Goal: Obtain resource: Download file/media

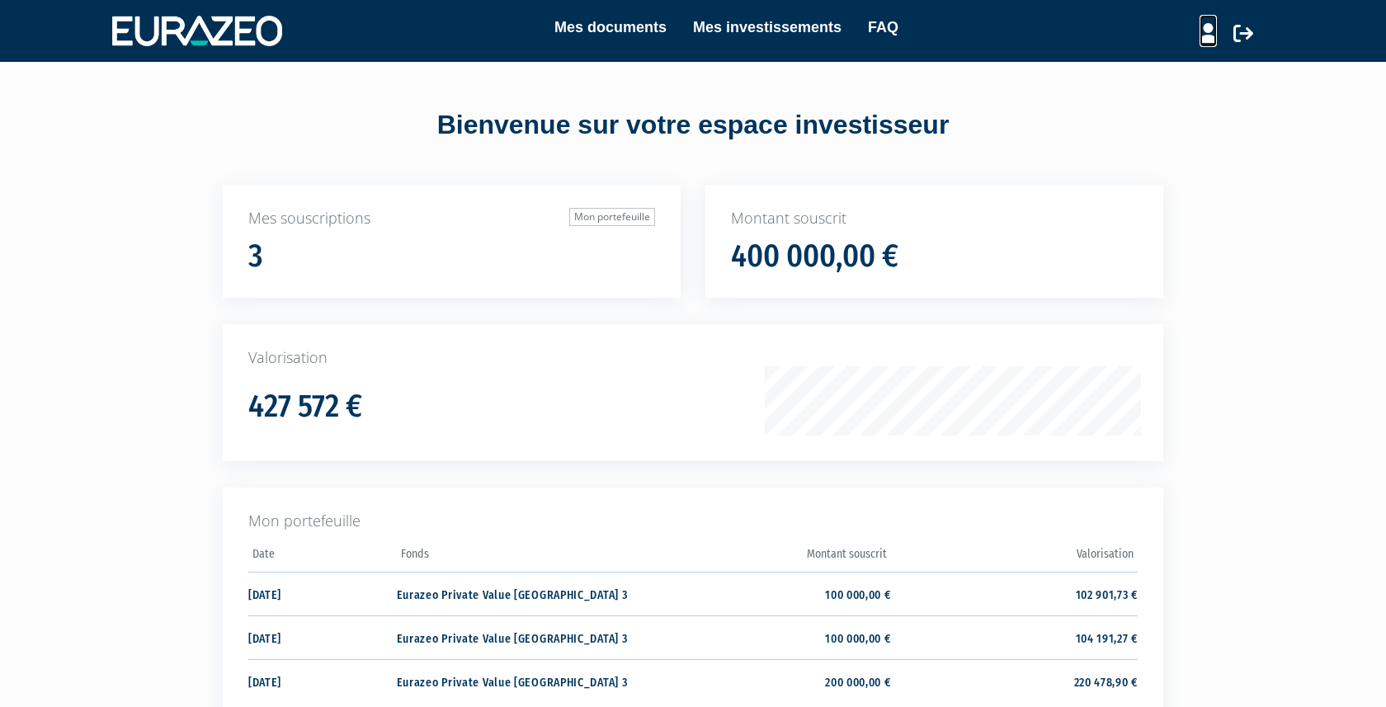
click at [1206, 34] on icon at bounding box center [1207, 33] width 17 height 20
click at [1156, 90] on link "Mes structures" at bounding box center [1179, 90] width 132 height 23
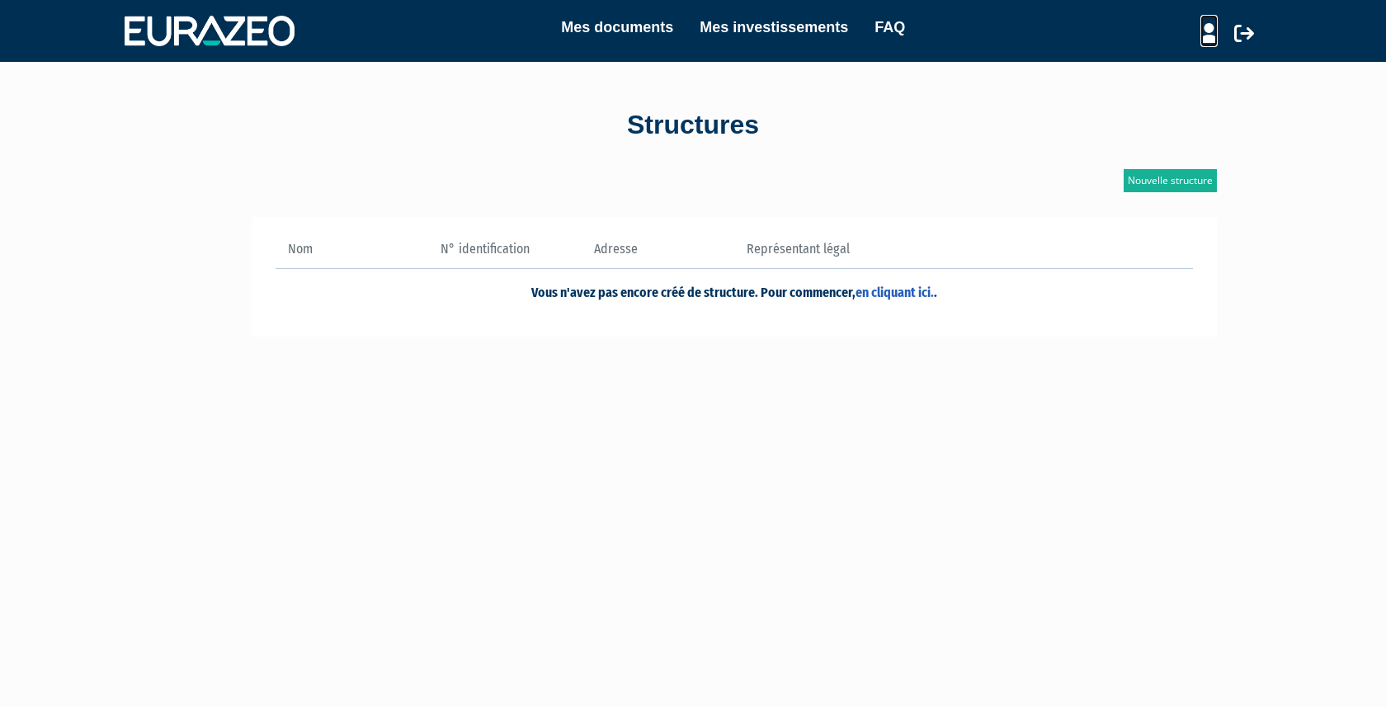
click at [1206, 26] on icon at bounding box center [1208, 33] width 17 height 20
click at [1148, 66] on link "Mon profil" at bounding box center [1179, 67] width 132 height 23
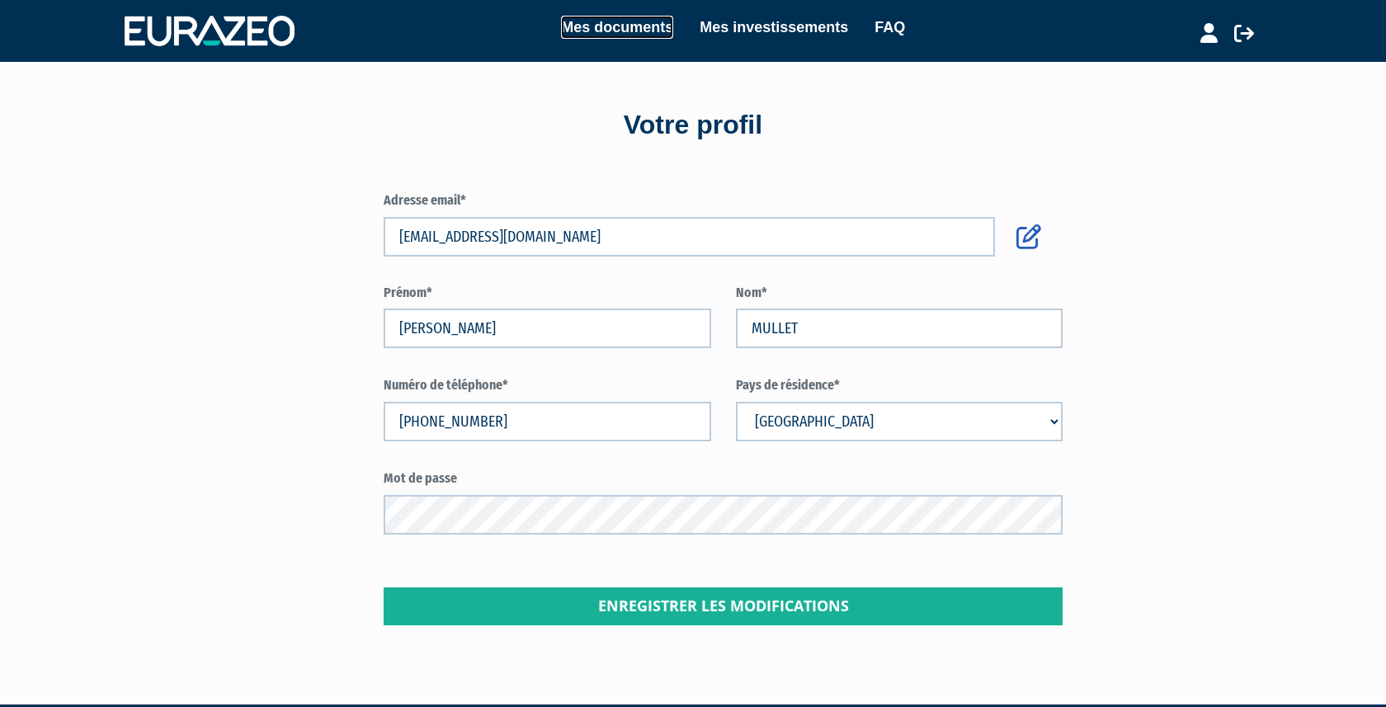
click at [607, 25] on link "Mes documents" at bounding box center [617, 27] width 112 height 23
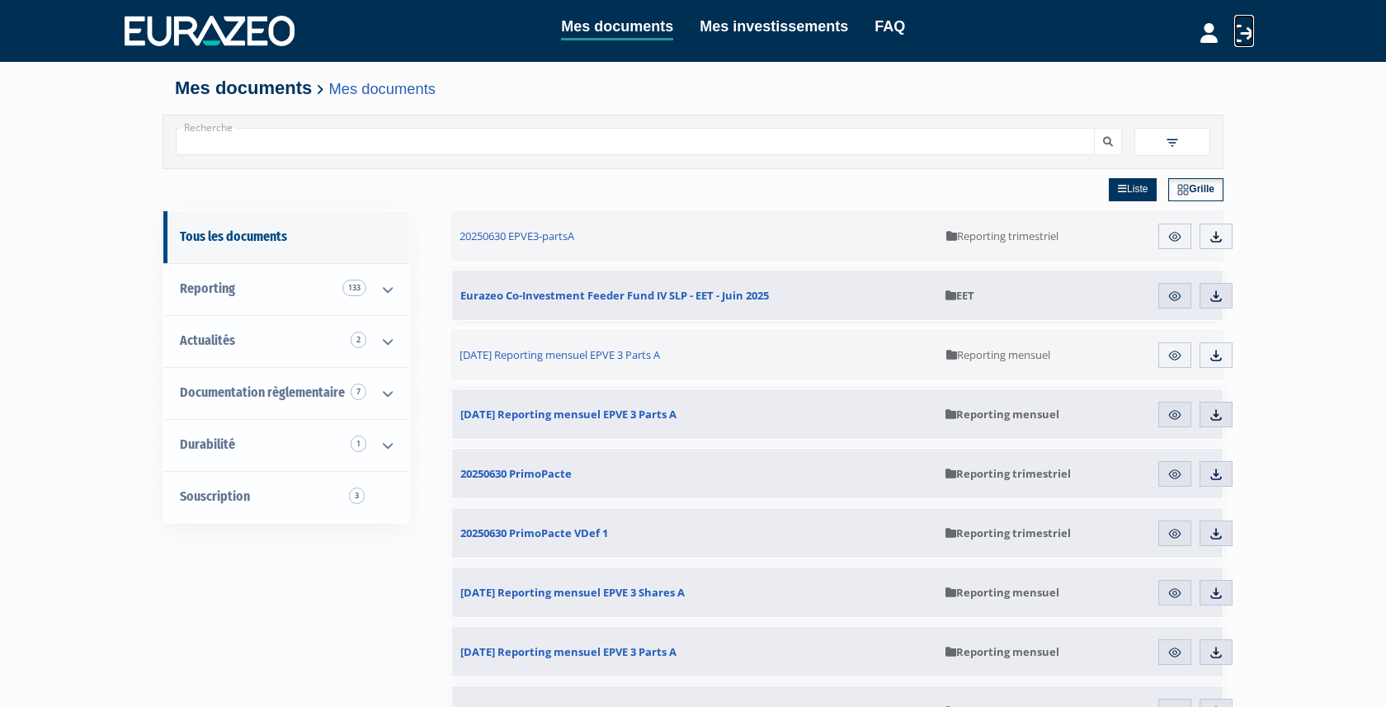
click at [1246, 30] on icon at bounding box center [1244, 33] width 20 height 20
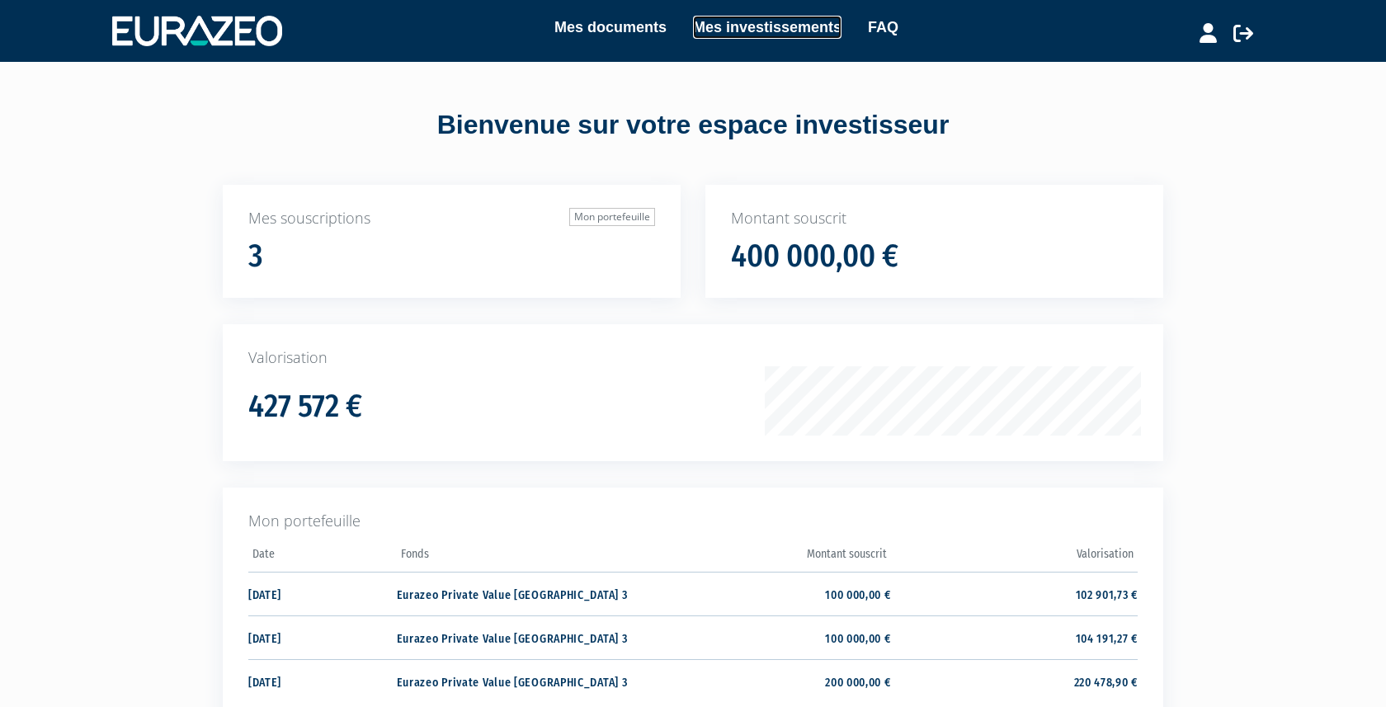
click at [747, 23] on link "Mes investissements" at bounding box center [767, 27] width 148 height 23
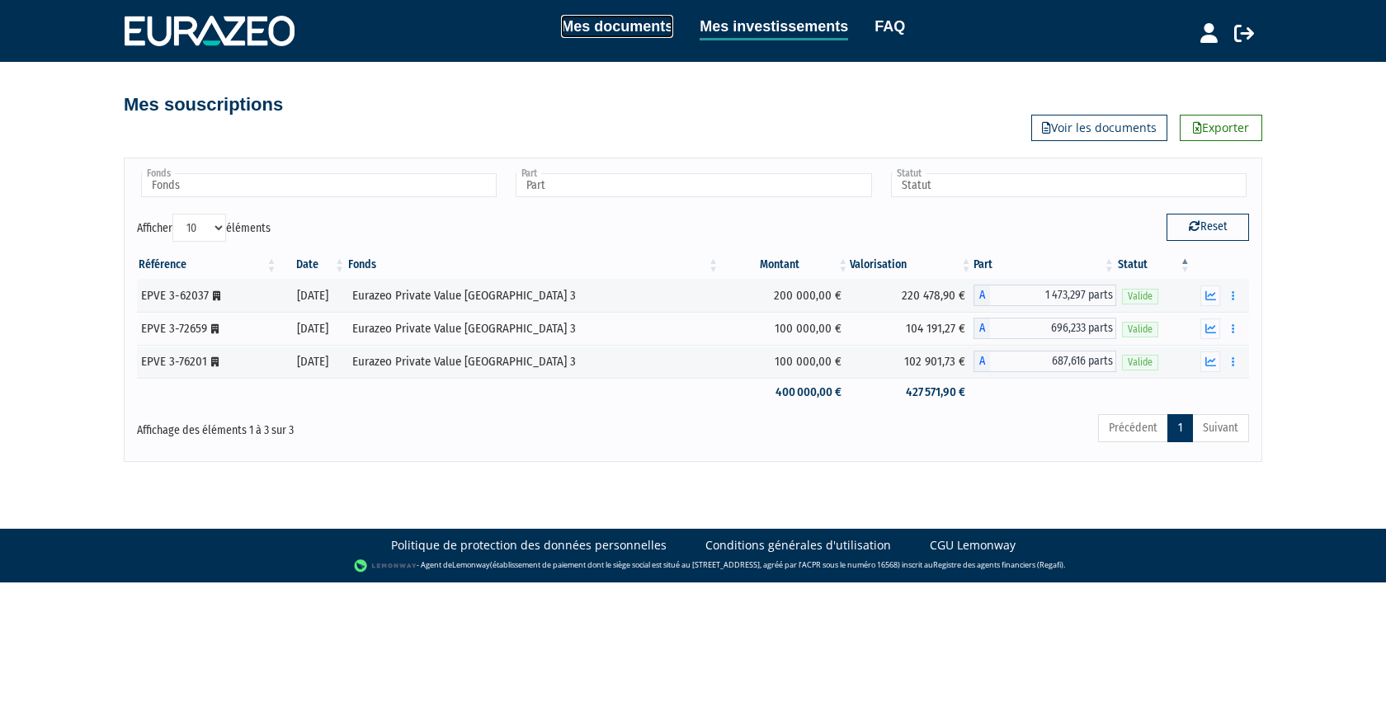
click at [600, 24] on link "Mes documents" at bounding box center [617, 26] width 112 height 23
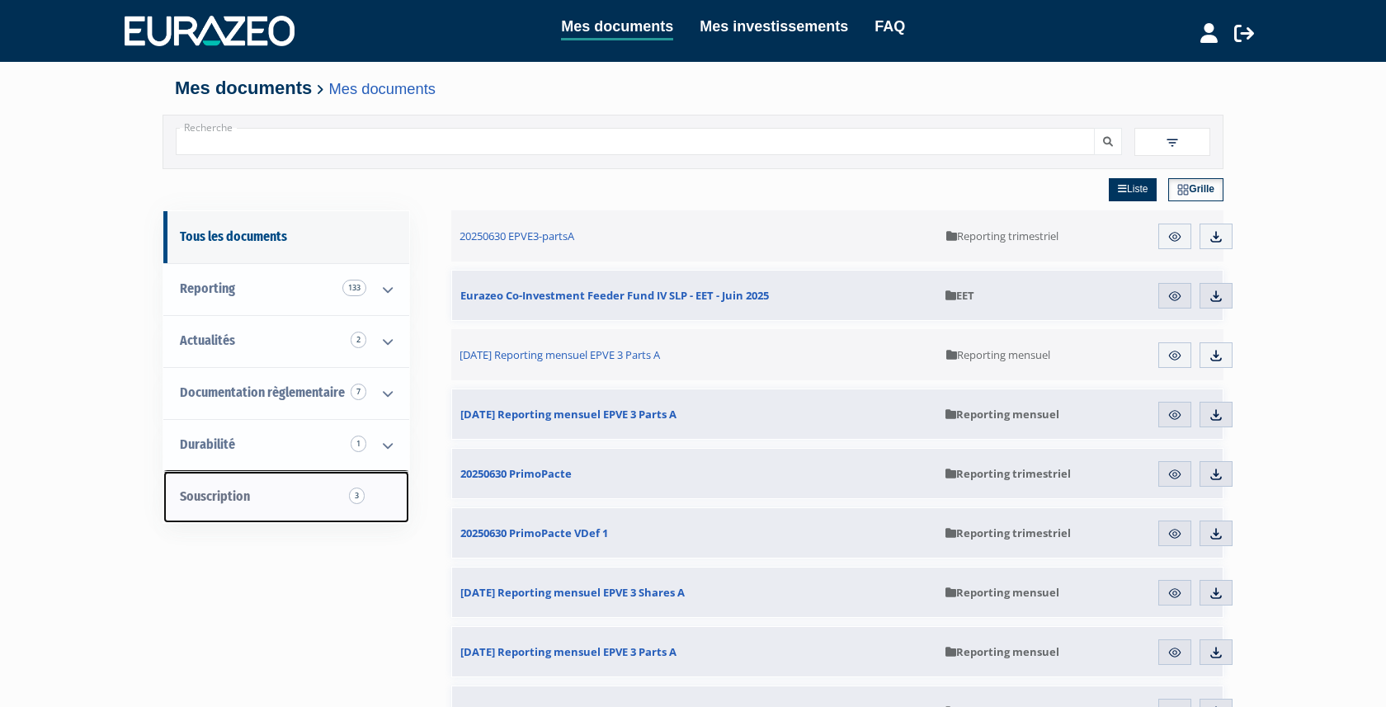
click at [212, 492] on span "Souscription 3" at bounding box center [215, 496] width 70 height 16
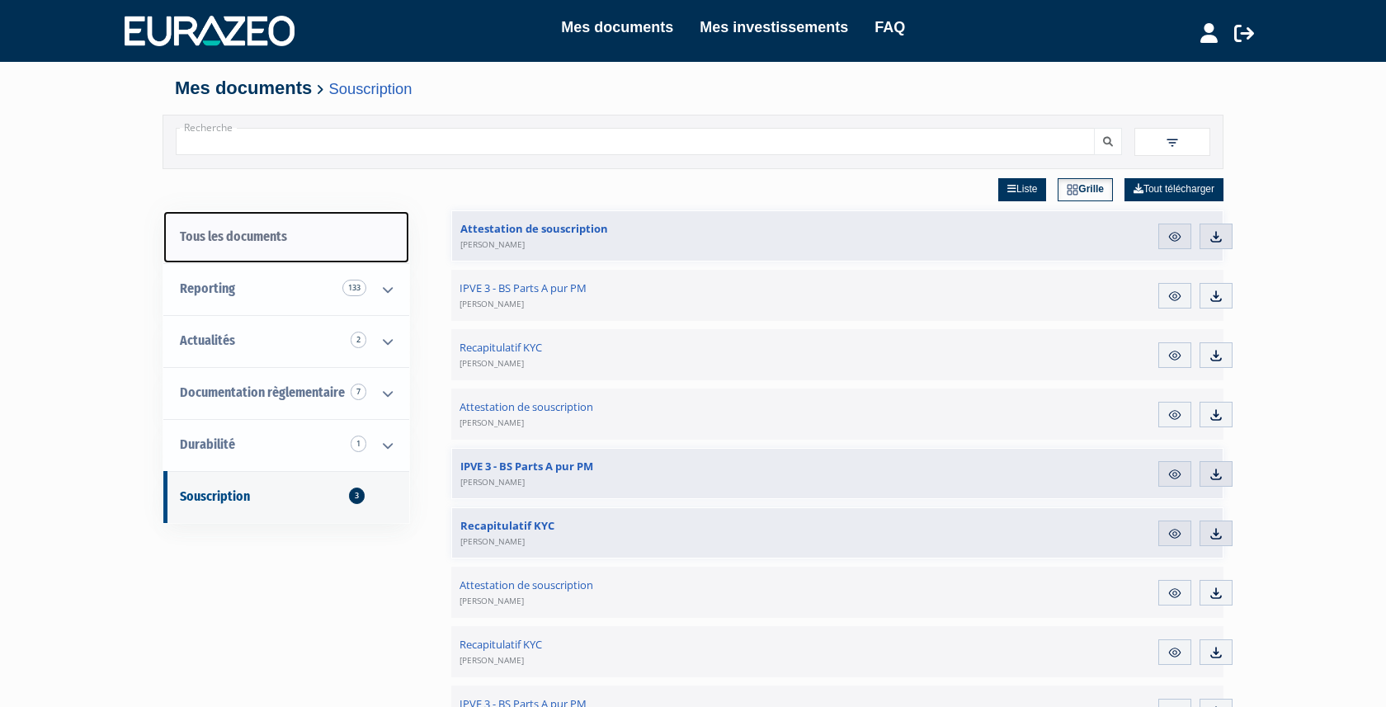
click at [229, 234] on link "Tous les documents" at bounding box center [286, 237] width 246 height 52
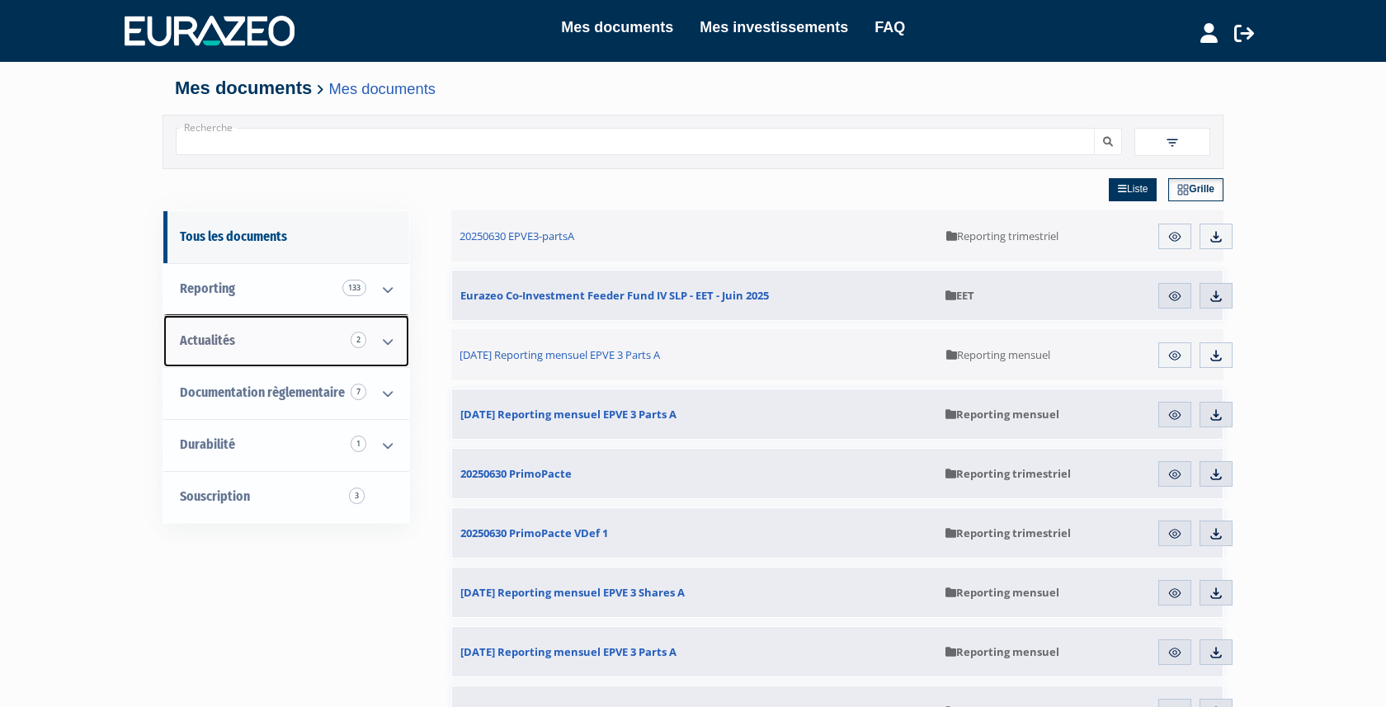
click at [388, 343] on icon at bounding box center [387, 341] width 43 height 51
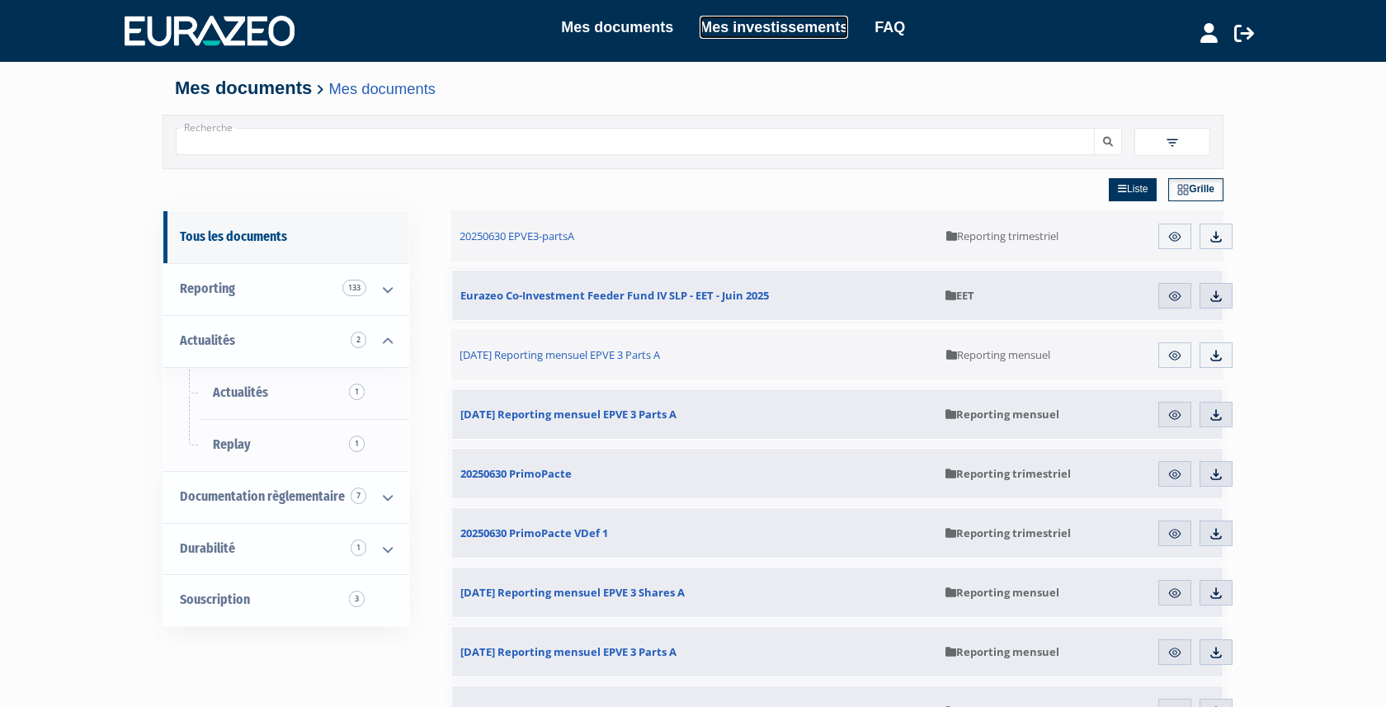
click at [766, 31] on link "Mes investissements" at bounding box center [773, 27] width 148 height 23
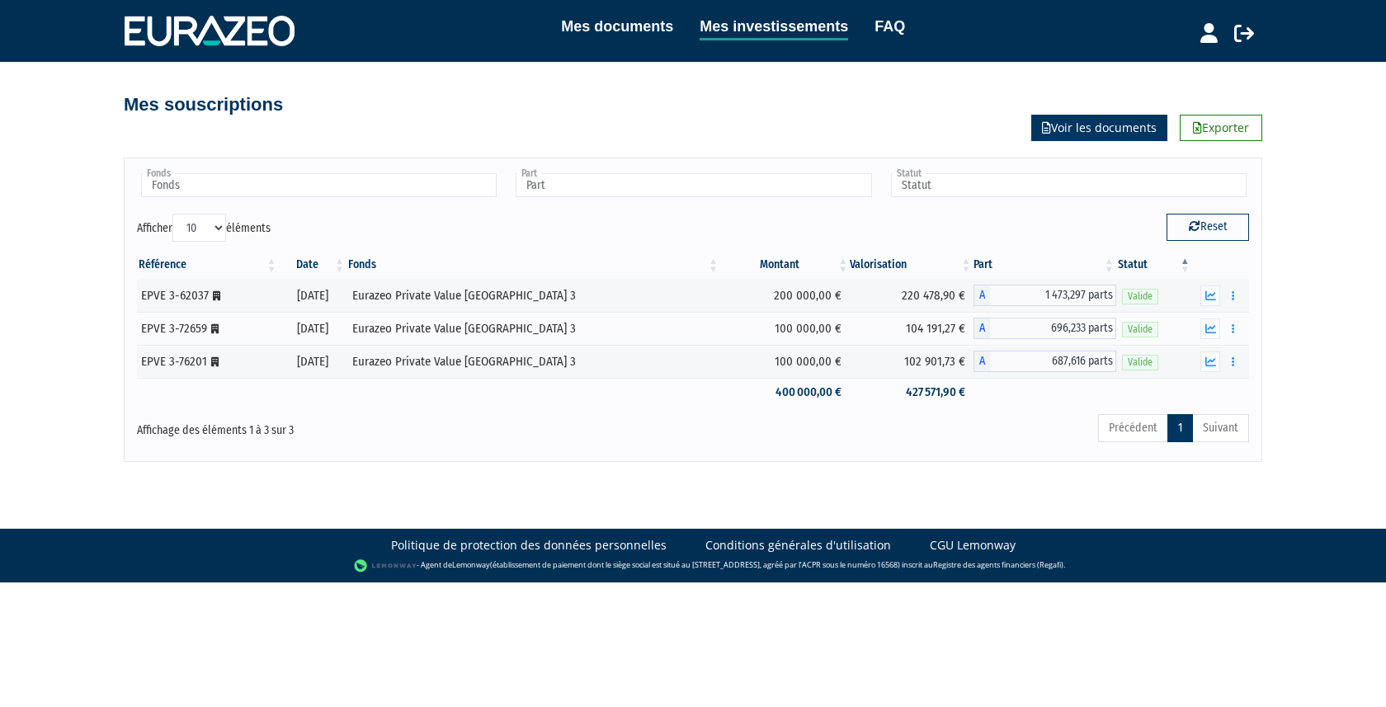
click at [1081, 129] on link "Voir les documents" at bounding box center [1099, 128] width 136 height 26
click at [1210, 294] on icon "button" at bounding box center [1210, 295] width 11 height 11
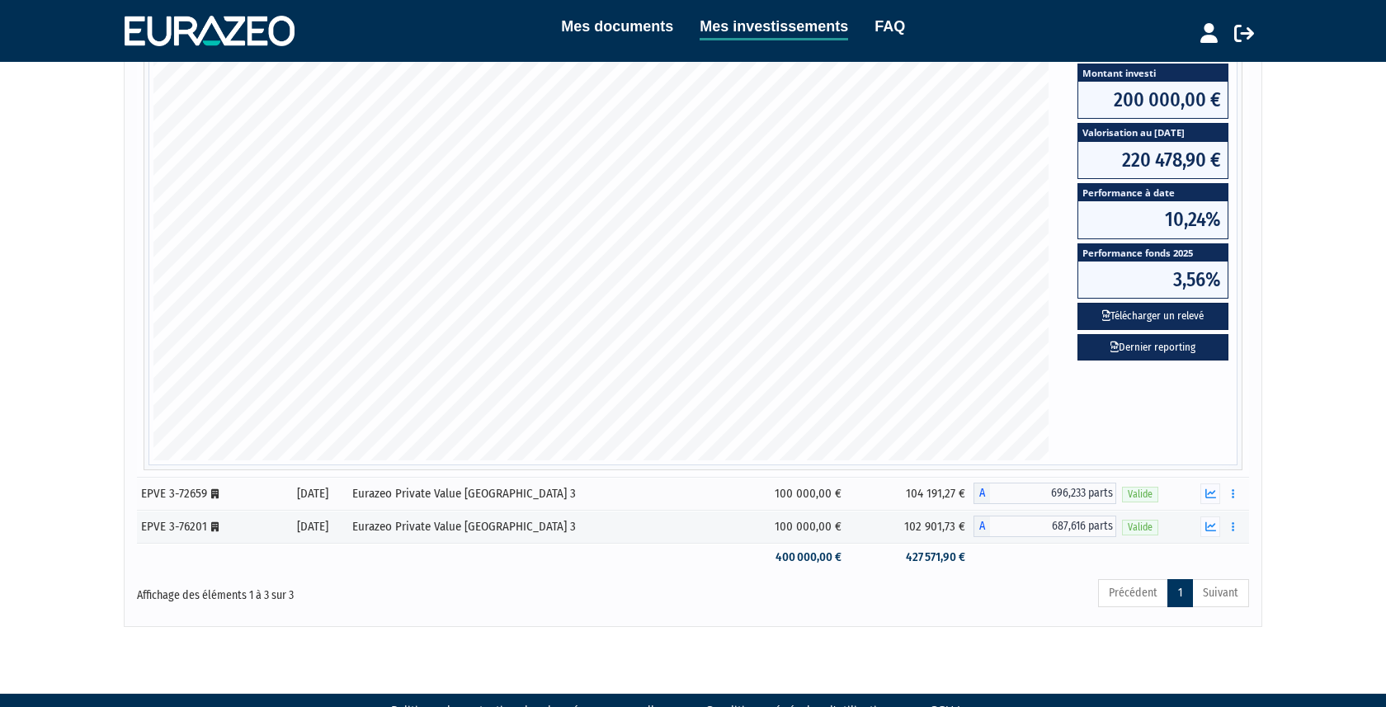
scroll to position [304, 0]
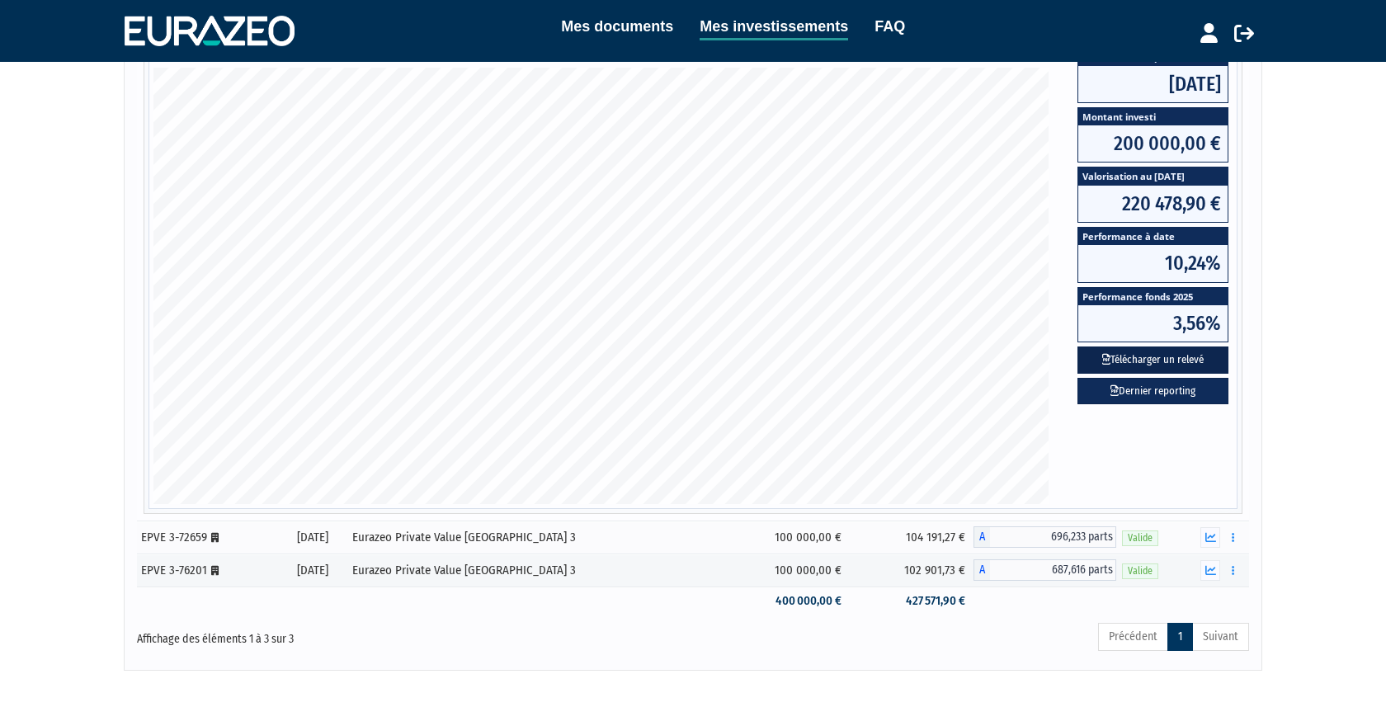
click at [1146, 356] on button "Télécharger un relevé" at bounding box center [1152, 359] width 151 height 27
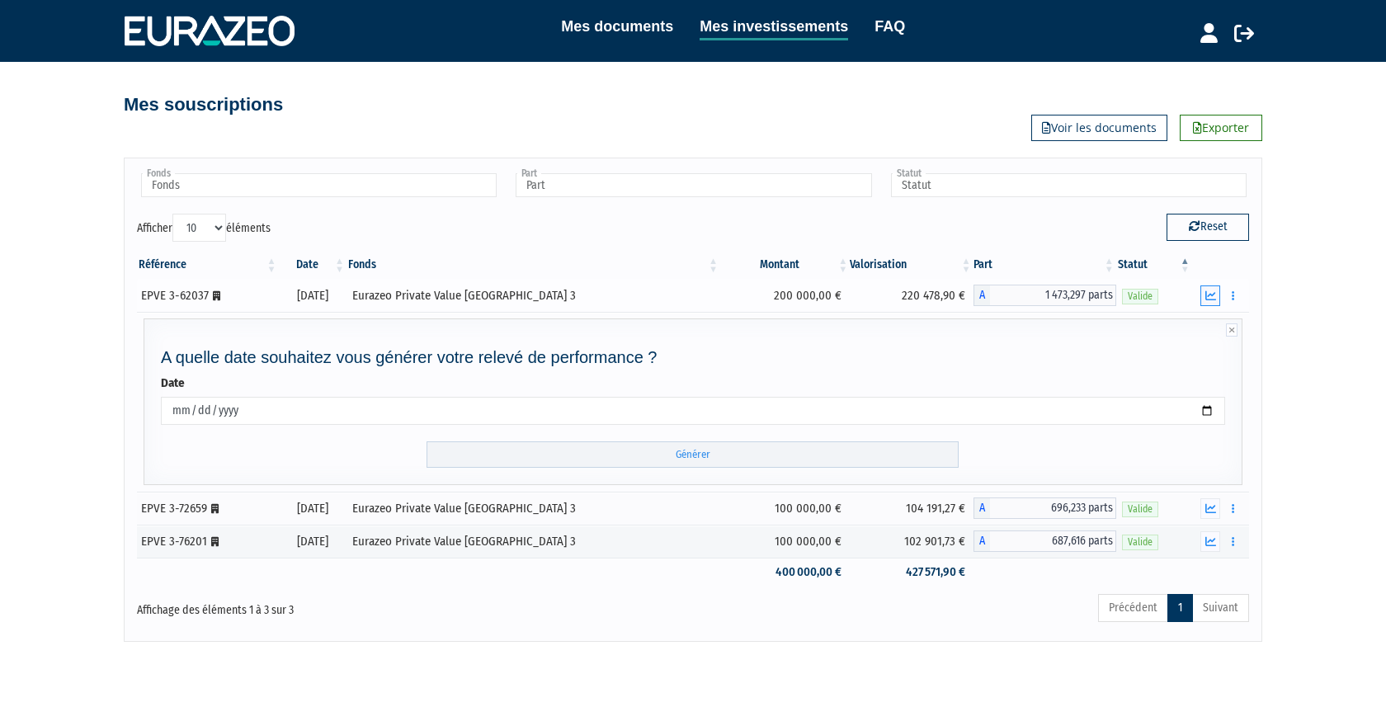
click at [1209, 294] on icon "button" at bounding box center [1210, 295] width 11 height 11
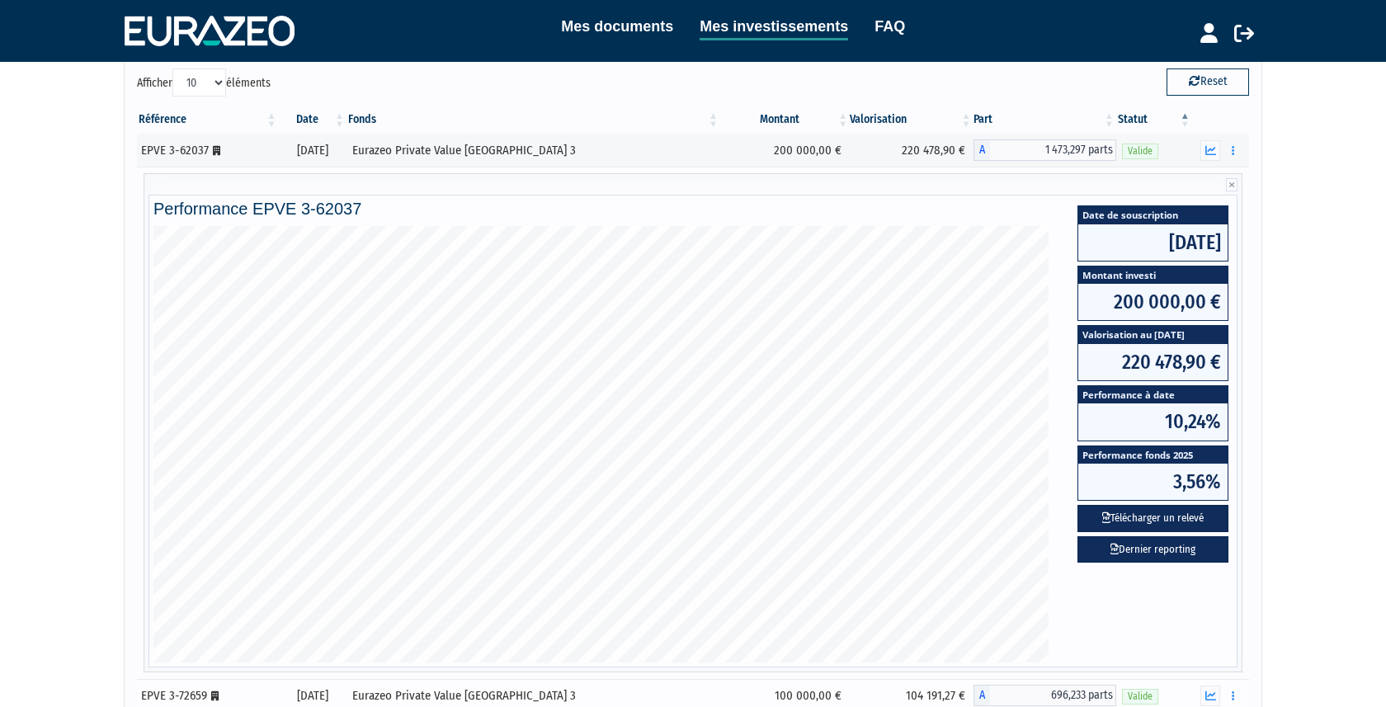
scroll to position [135, 0]
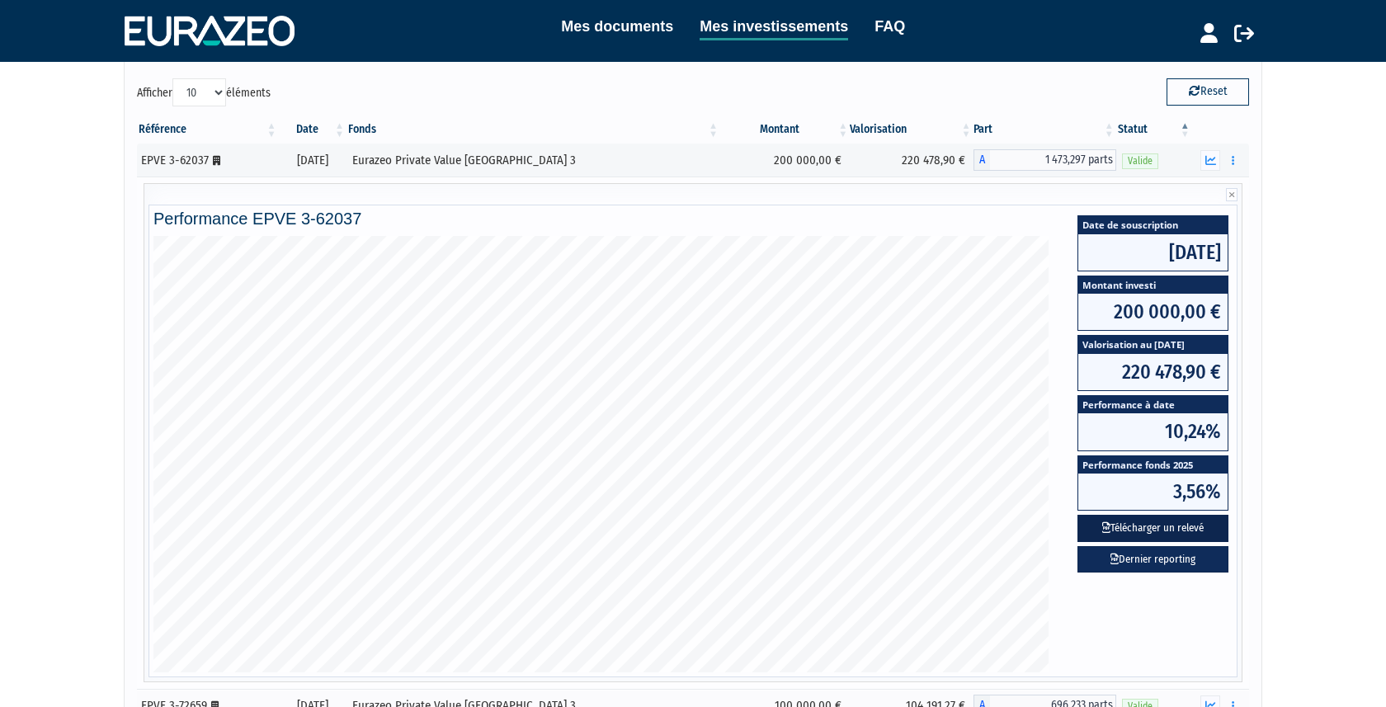
click at [1174, 523] on button "Télécharger un relevé" at bounding box center [1152, 528] width 151 height 27
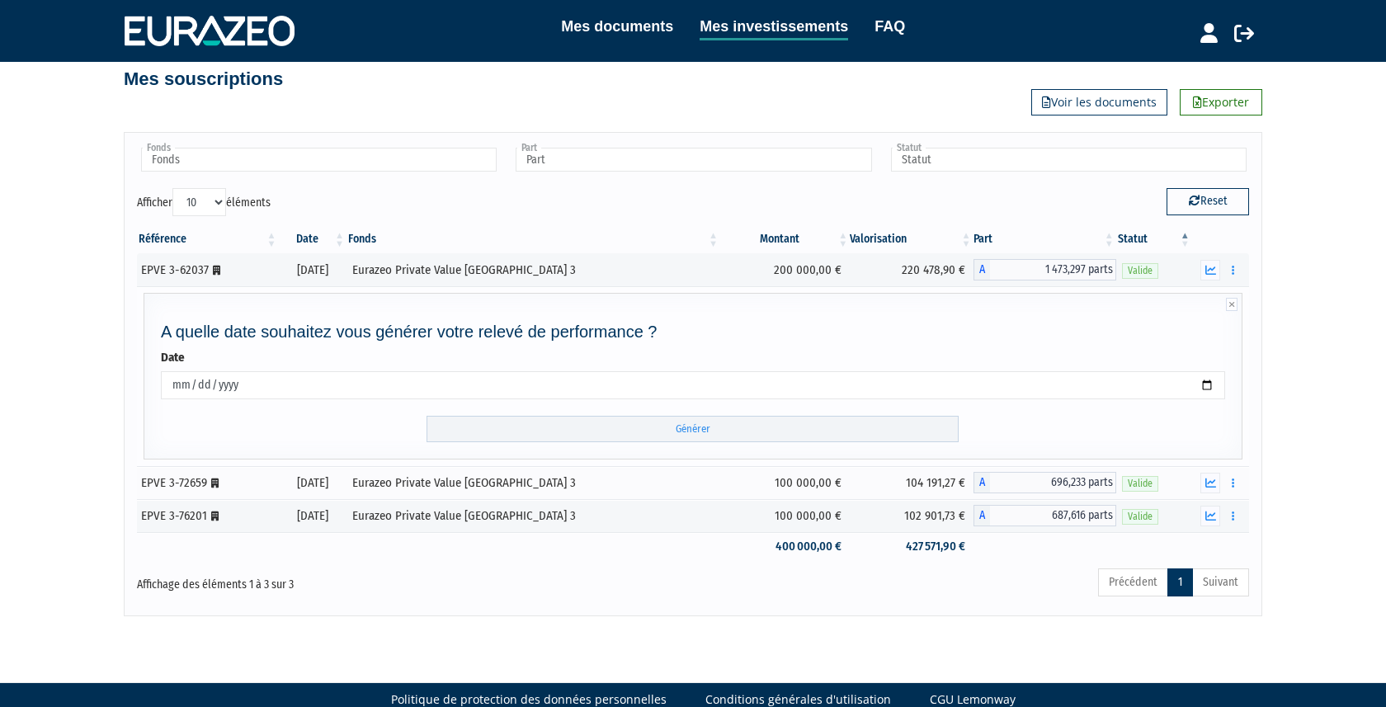
scroll to position [0, 0]
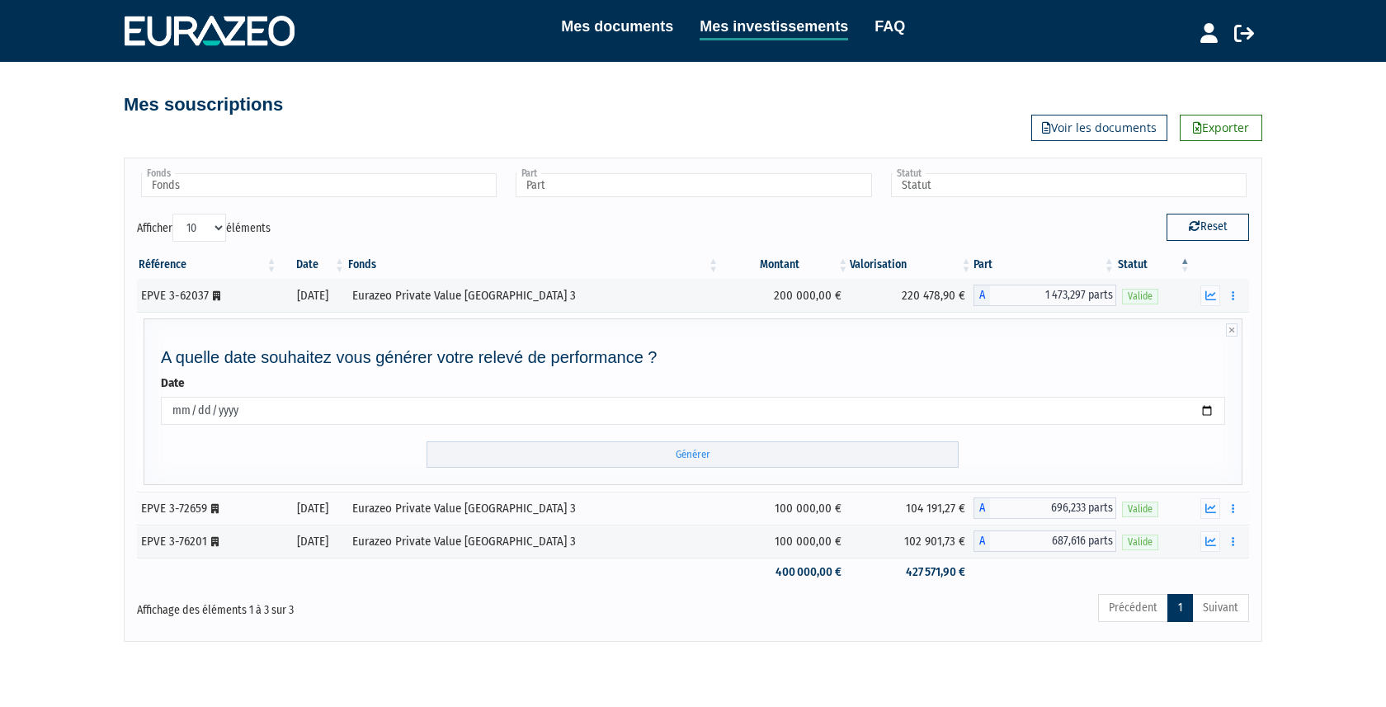
click at [332, 407] on input "2025-09-20" at bounding box center [693, 411] width 1064 height 28
click at [286, 418] on input "2025-09-20" at bounding box center [693, 411] width 1064 height 28
click at [699, 452] on input "Générer" at bounding box center [692, 454] width 532 height 27
click at [1214, 506] on icon "button" at bounding box center [1210, 508] width 11 height 11
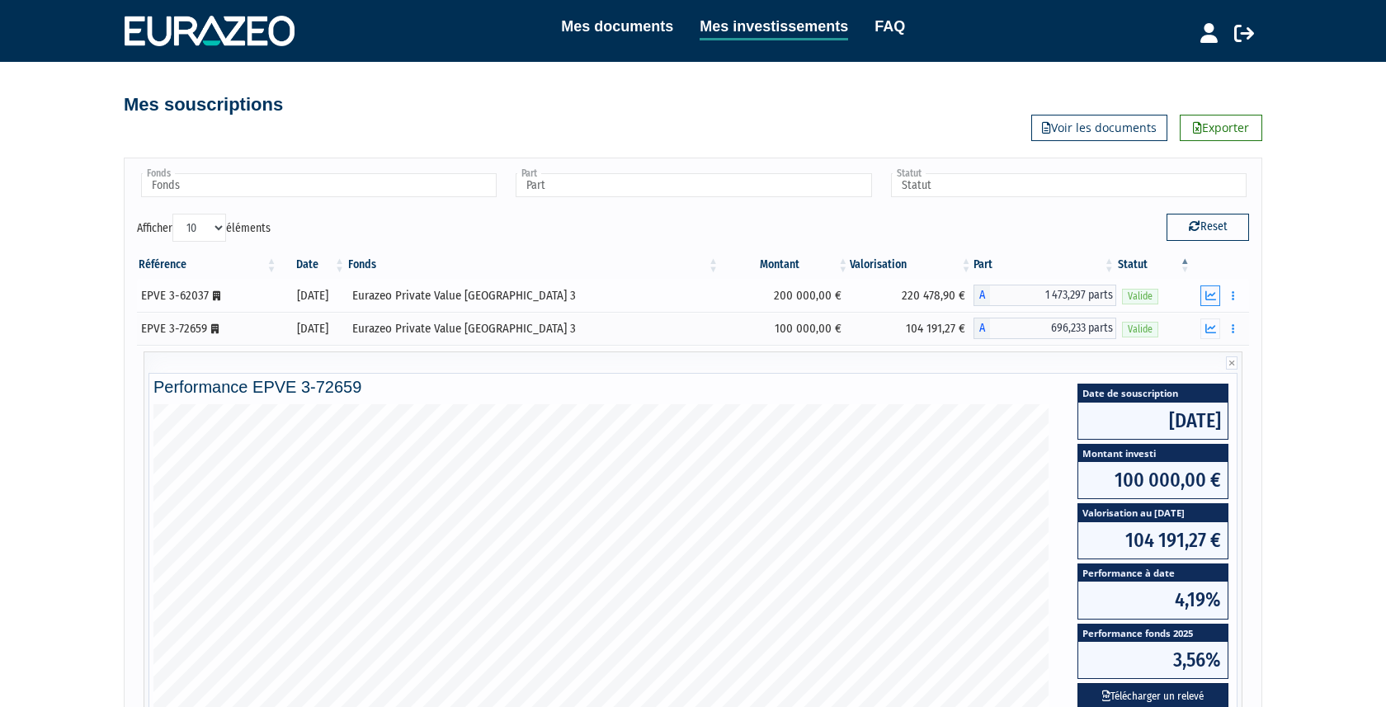
click at [1212, 295] on icon "button" at bounding box center [1210, 295] width 11 height 11
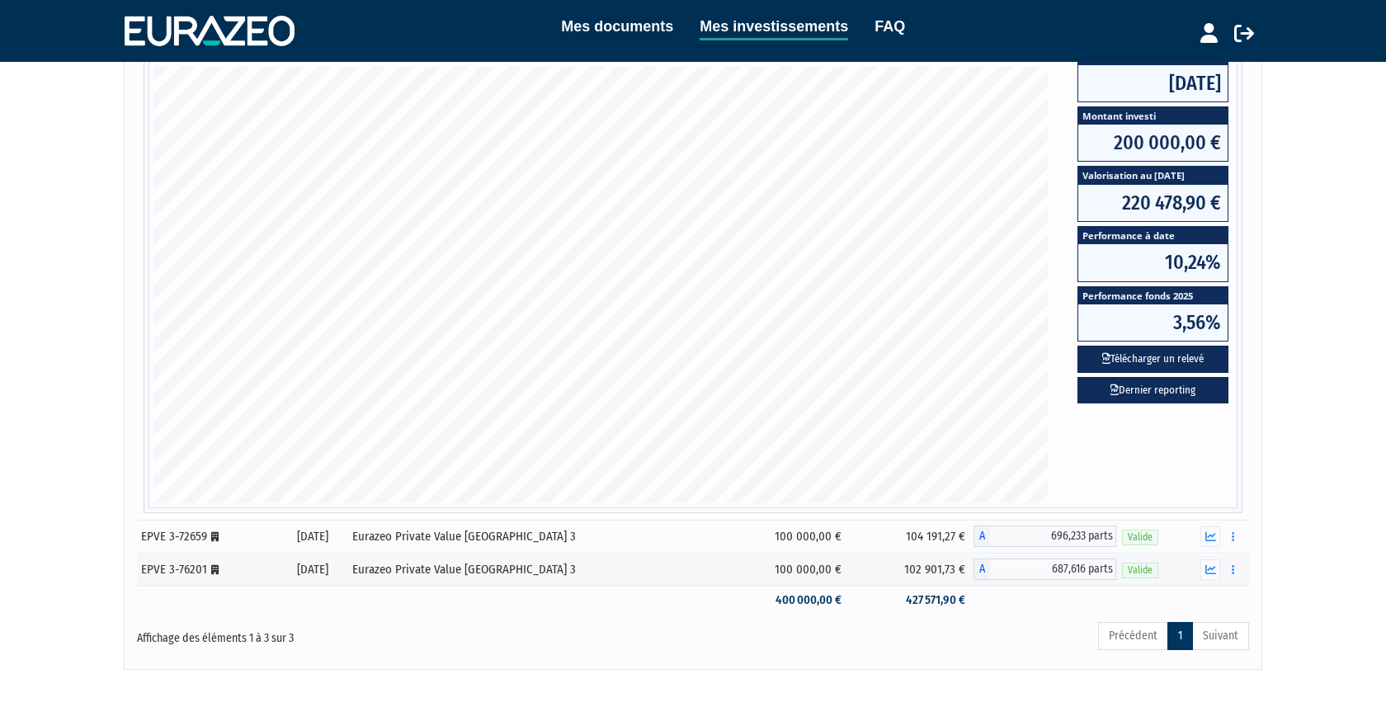
scroll to position [304, 0]
click at [1214, 569] on icon "button" at bounding box center [1210, 570] width 11 height 11
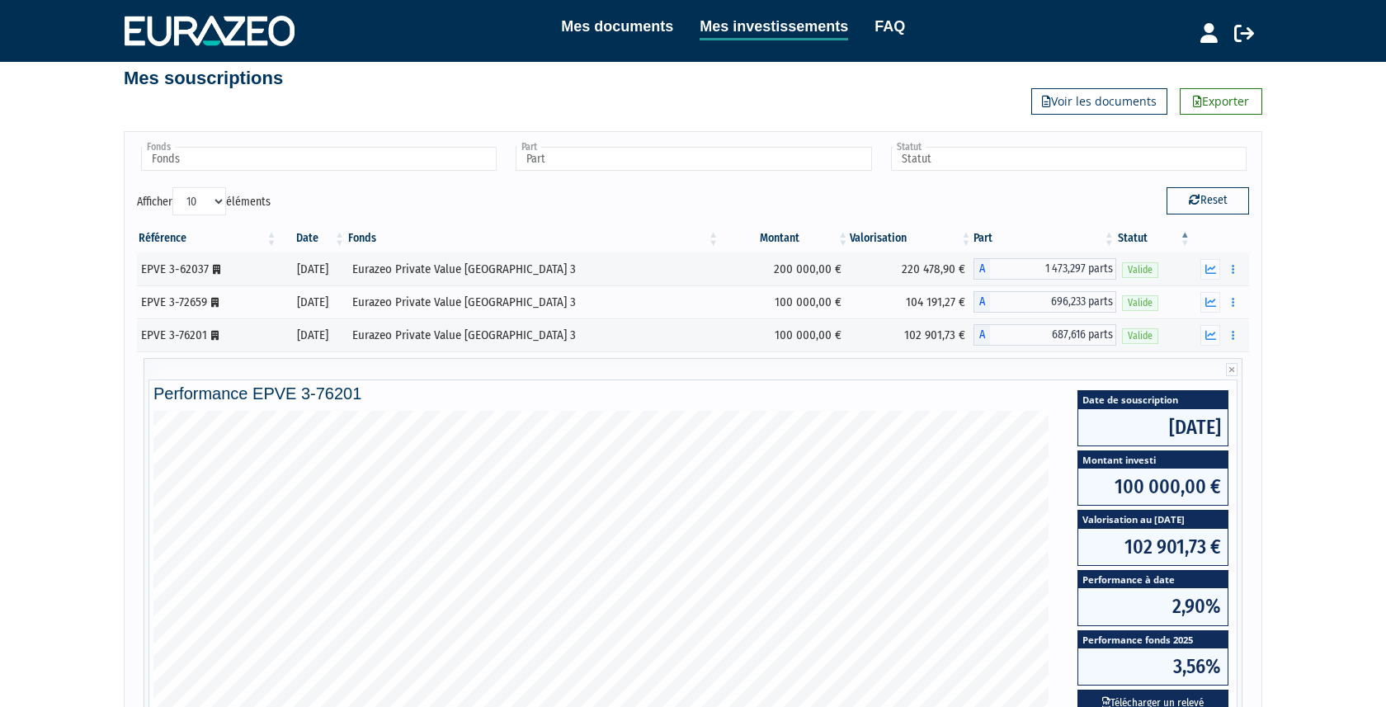
scroll to position [0, 0]
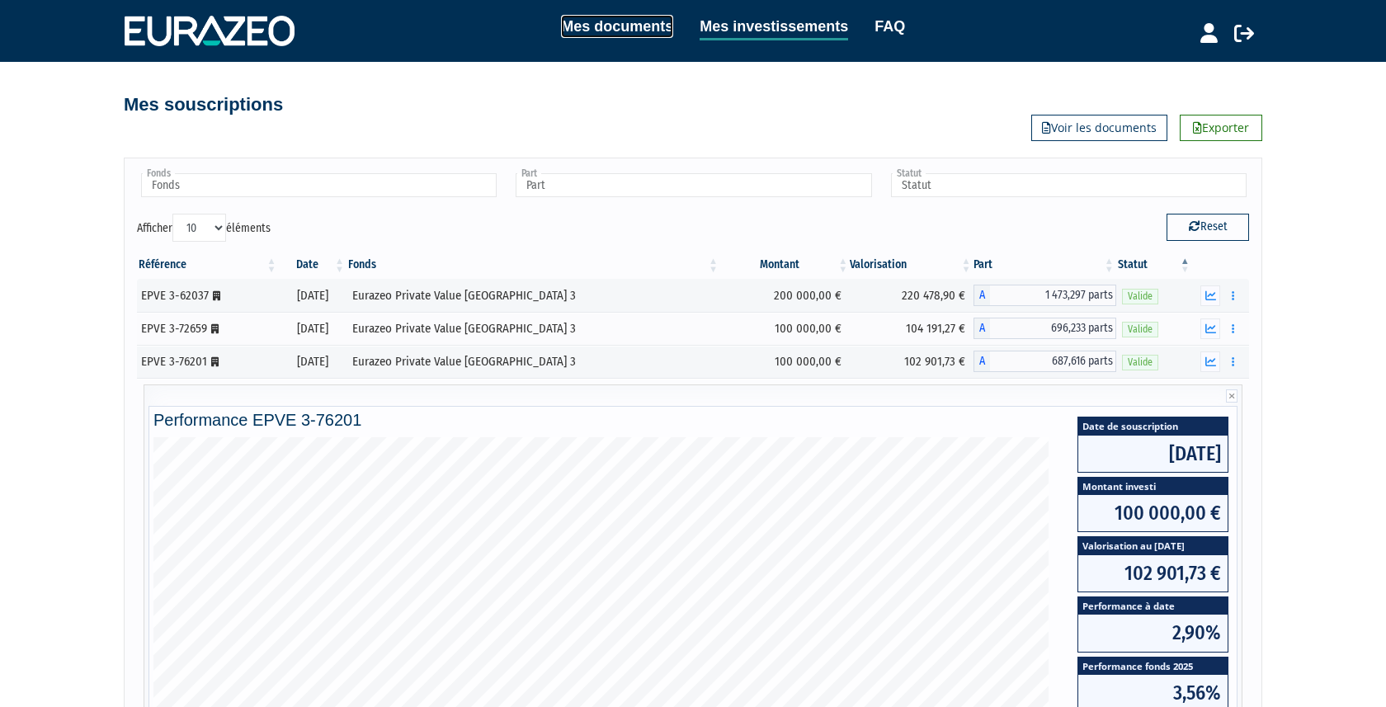
click at [586, 25] on link "Mes documents" at bounding box center [617, 26] width 112 height 23
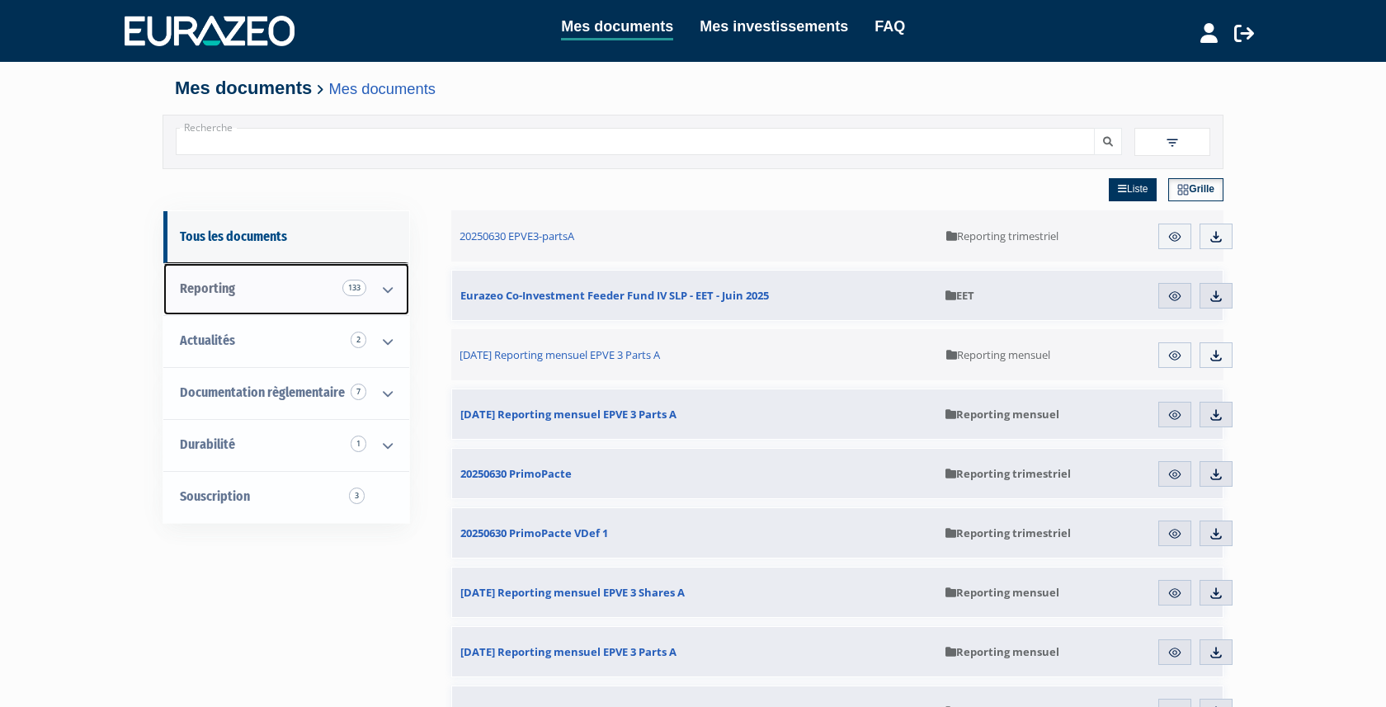
click at [211, 291] on span "Reporting 133" at bounding box center [207, 288] width 55 height 16
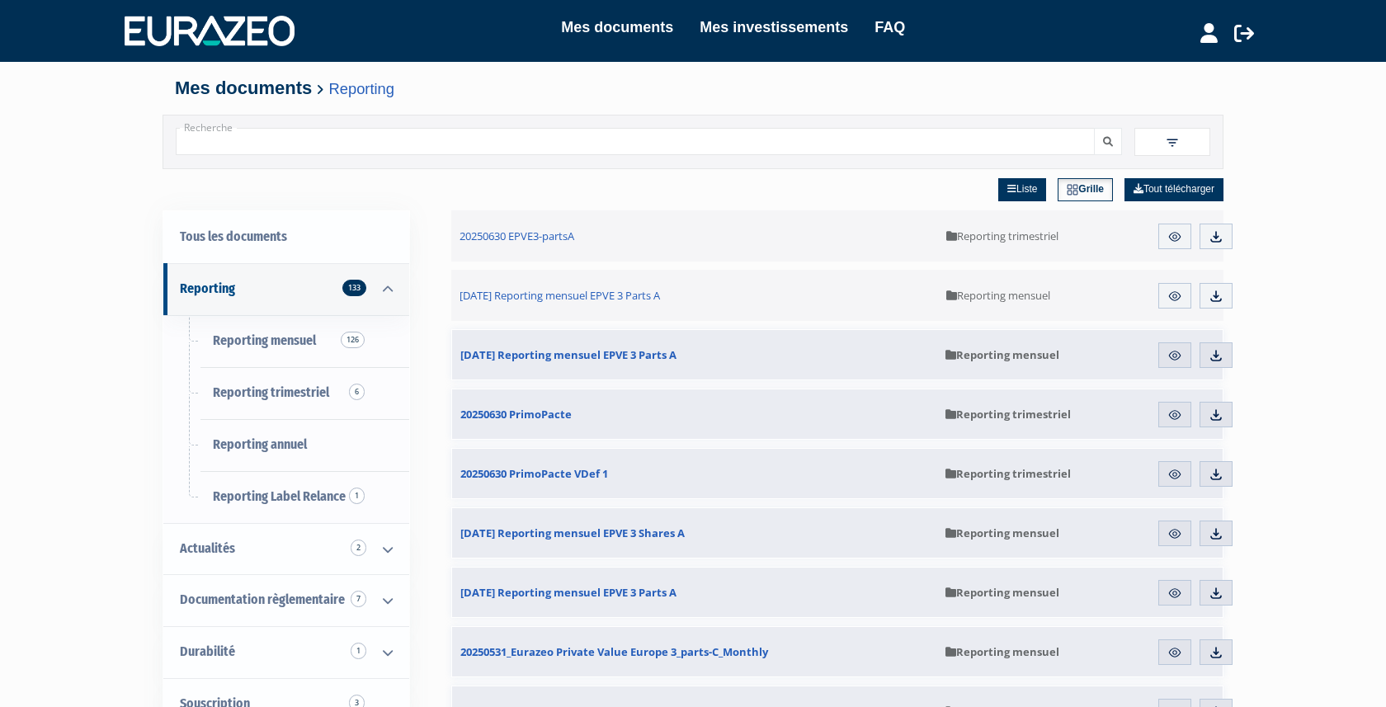
click at [492, 30] on div "Mes documents Mes investissements FAQ" at bounding box center [716, 31] width 845 height 31
click at [1203, 34] on icon at bounding box center [1208, 33] width 17 height 20
click at [1140, 96] on link "Mes structures" at bounding box center [1179, 90] width 132 height 23
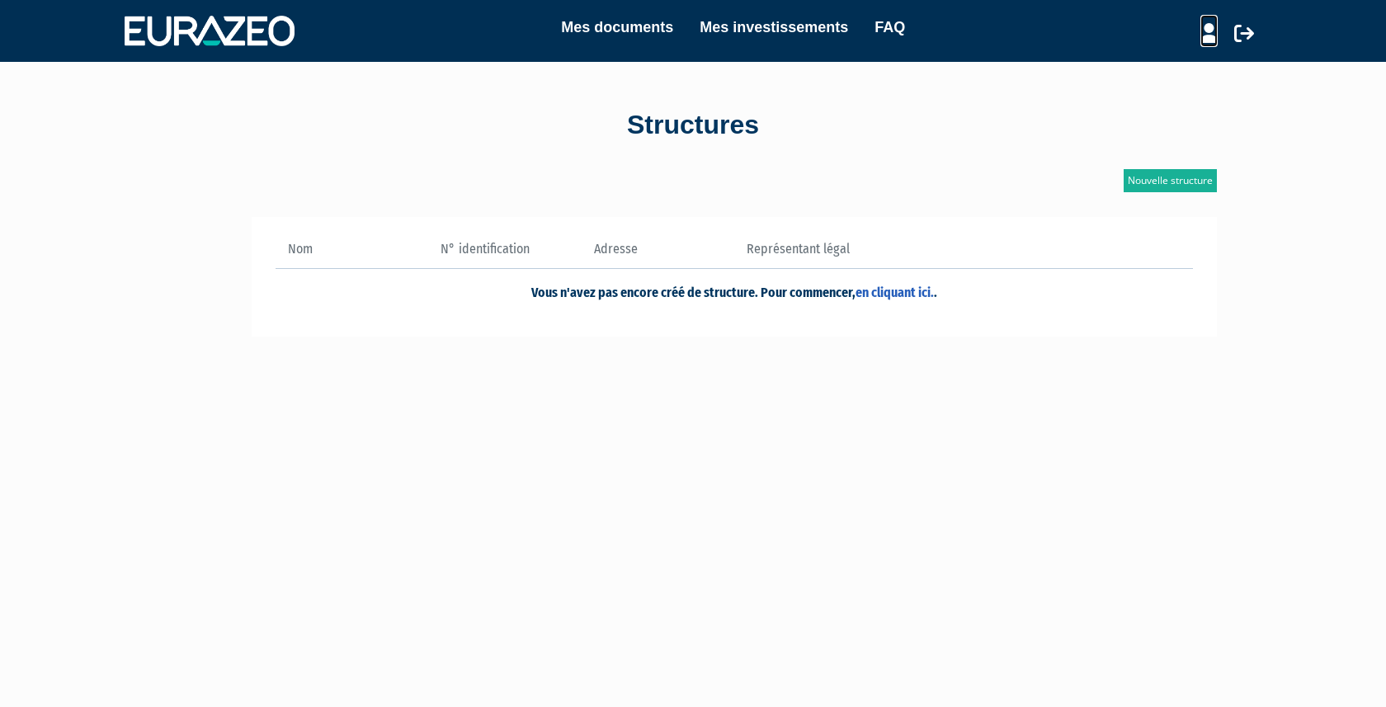
click at [1203, 34] on icon at bounding box center [1208, 33] width 17 height 20
click at [1149, 69] on link "Mon profil" at bounding box center [1179, 67] width 132 height 23
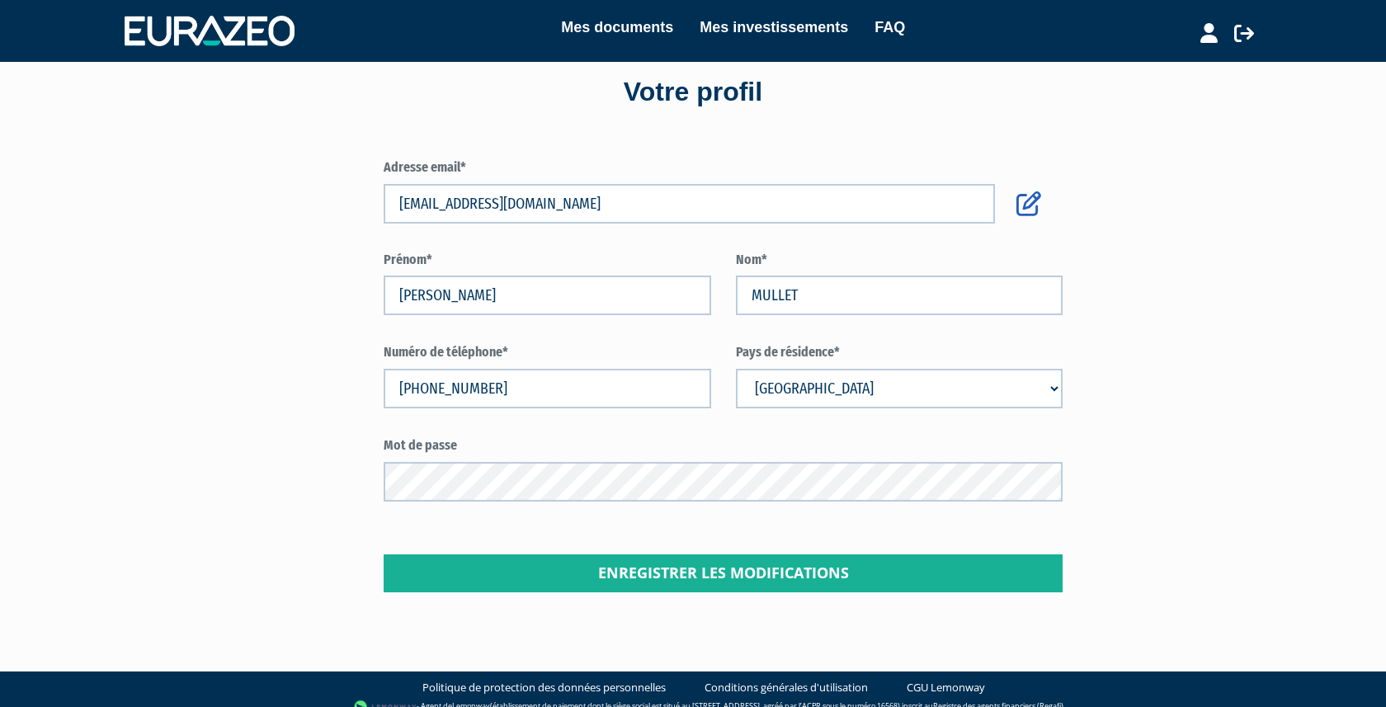
scroll to position [49, 0]
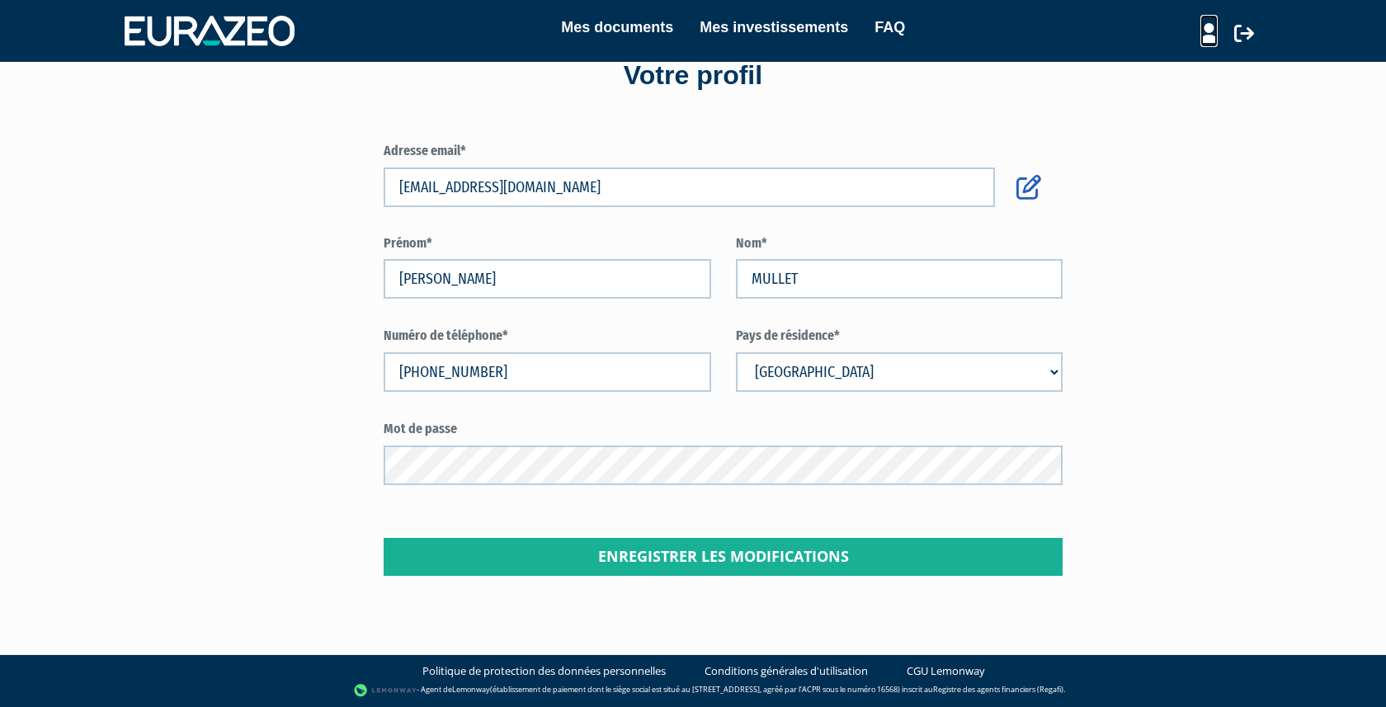
click at [1212, 38] on icon at bounding box center [1208, 33] width 17 height 20
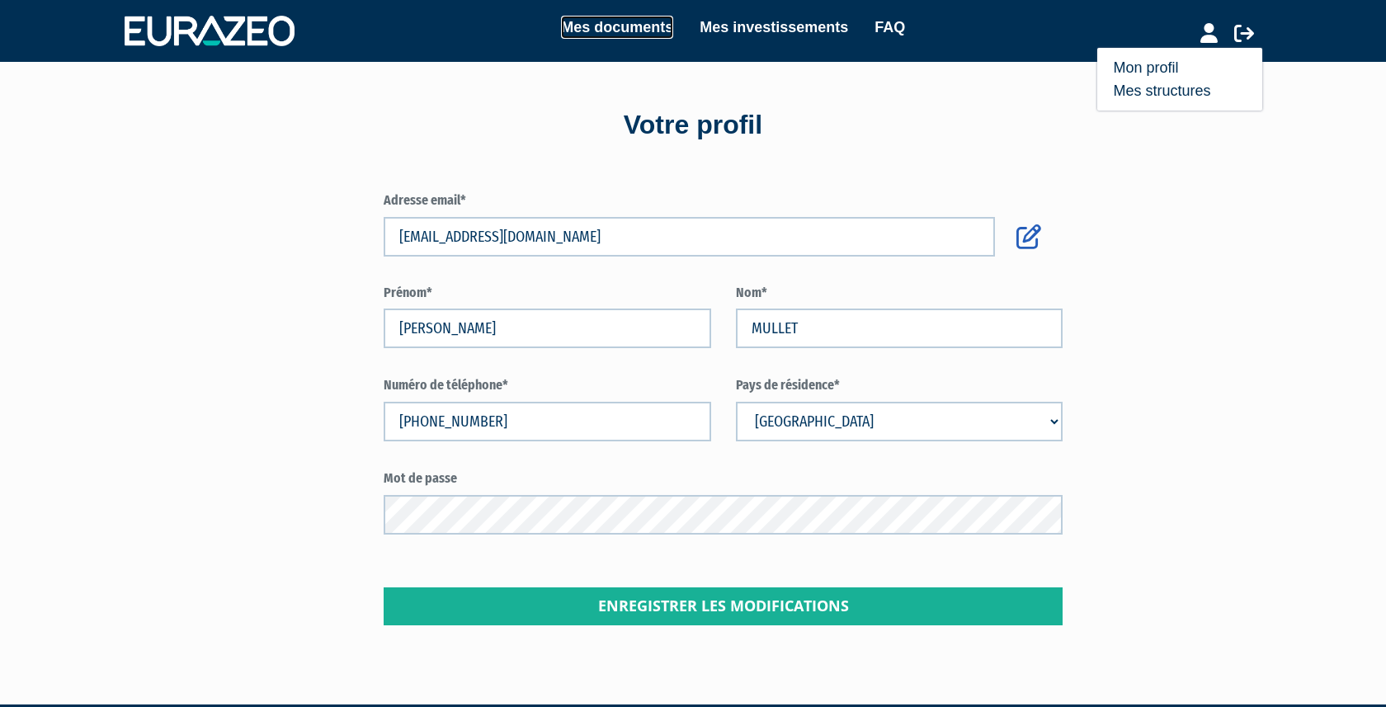
click at [623, 23] on link "Mes documents" at bounding box center [617, 27] width 112 height 23
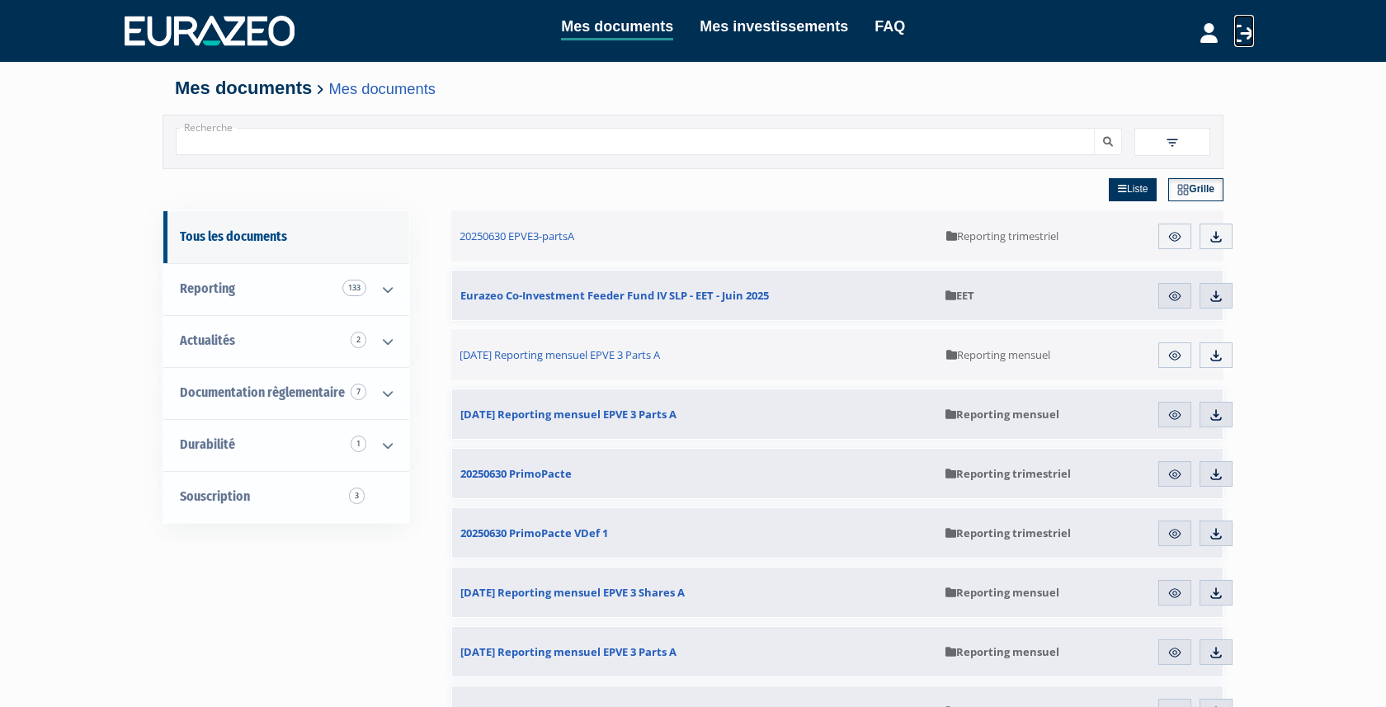
click at [1244, 30] on icon at bounding box center [1244, 33] width 20 height 20
